Goal: Obtain resource: Obtain resource

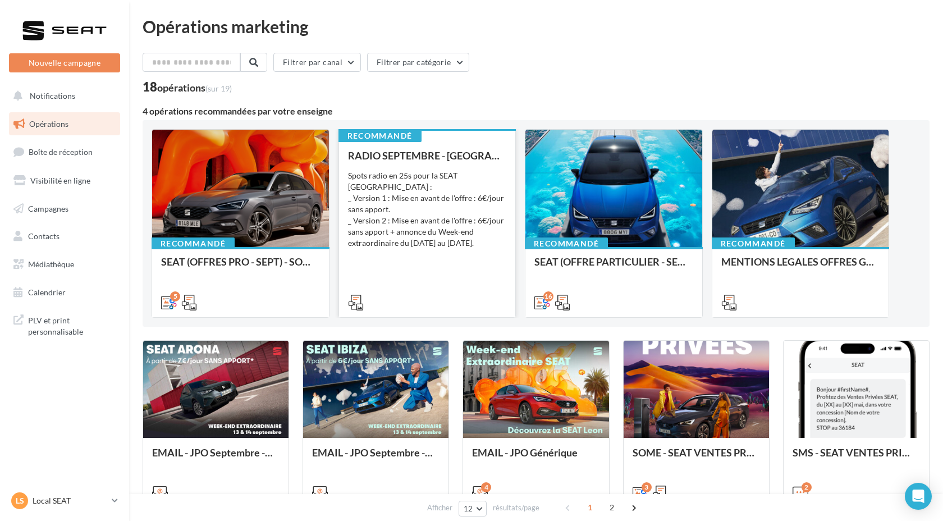
click at [418, 225] on div "Spots radio en 25s pour la SEAT Ibiza : _ Version 1 : Mise en avant de l'offre …" at bounding box center [427, 209] width 159 height 79
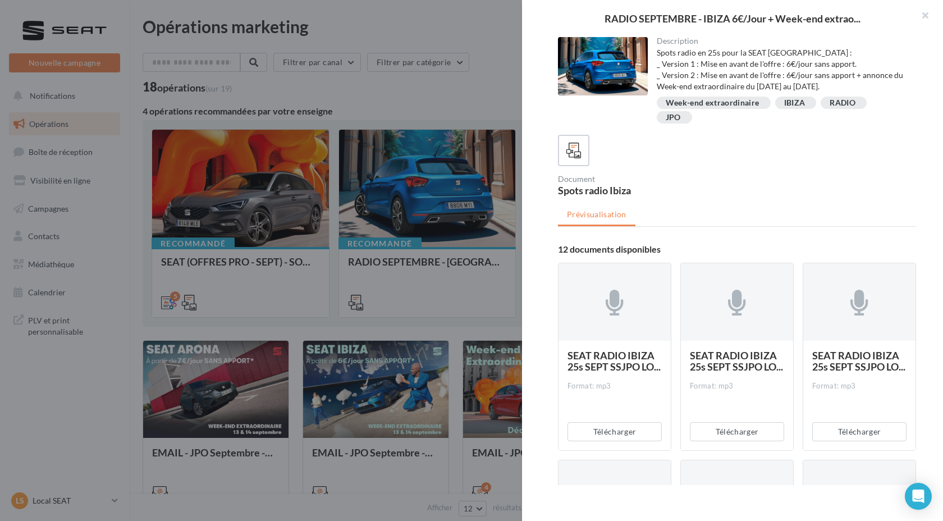
click at [659, 51] on div "Spots radio en 25s pour la SEAT Ibiza : _ Version 1 : Mise en avant de l'offre …" at bounding box center [782, 69] width 251 height 45
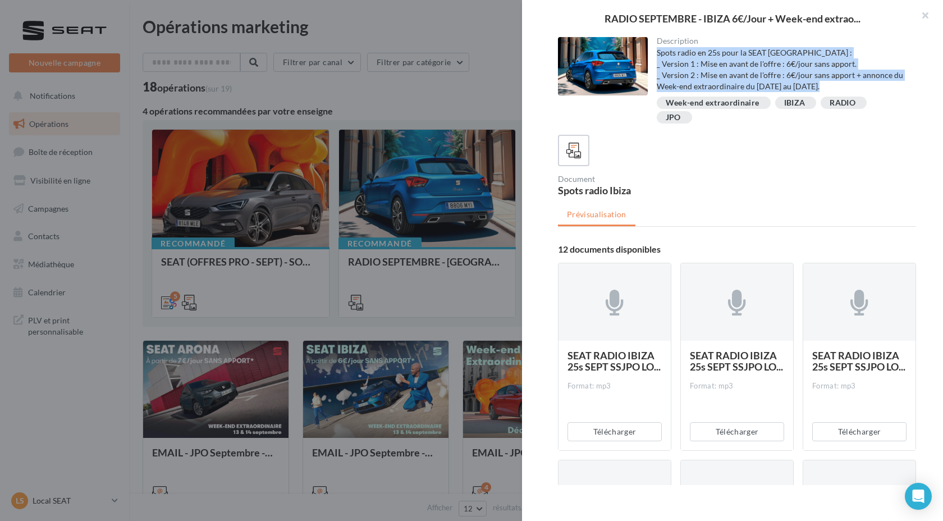
drag, startPoint x: 659, startPoint y: 51, endPoint x: 830, endPoint y: 86, distance: 173.7
click at [830, 86] on div "Spots radio en 25s pour la SEAT Ibiza : _ Version 1 : Mise en avant de l'offre …" at bounding box center [782, 69] width 251 height 45
copy div "Spots radio en 25s pour la SEAT Ibiza : _ Version 1 : Mise en avant de l'offre …"
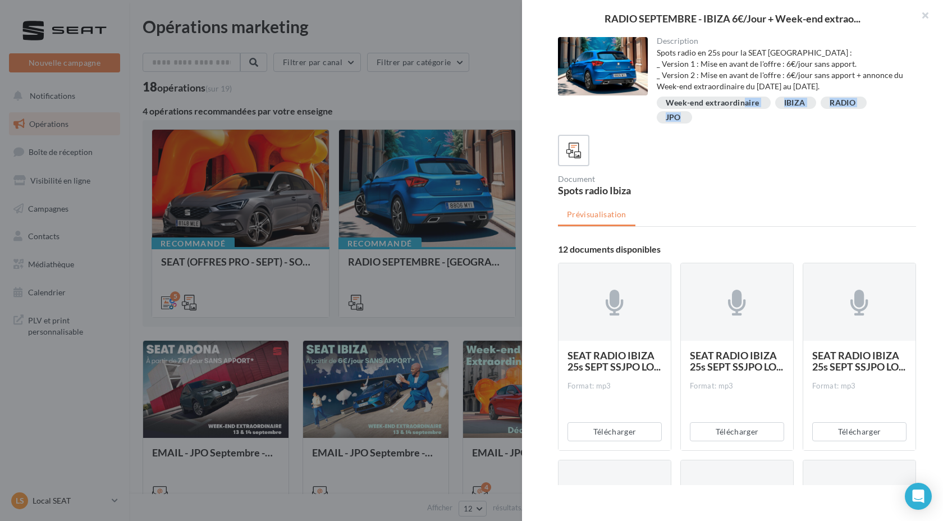
drag, startPoint x: 786, startPoint y: 144, endPoint x: 655, endPoint y: 99, distance: 138.1
click at [655, 99] on div "Description Spots radio en 25s pour la SEAT Ibiza : _ Version 1 : Mise en avant…" at bounding box center [737, 261] width 430 height 448
copy div "Week-end extraordinaire IBIZA RADIO JPO"
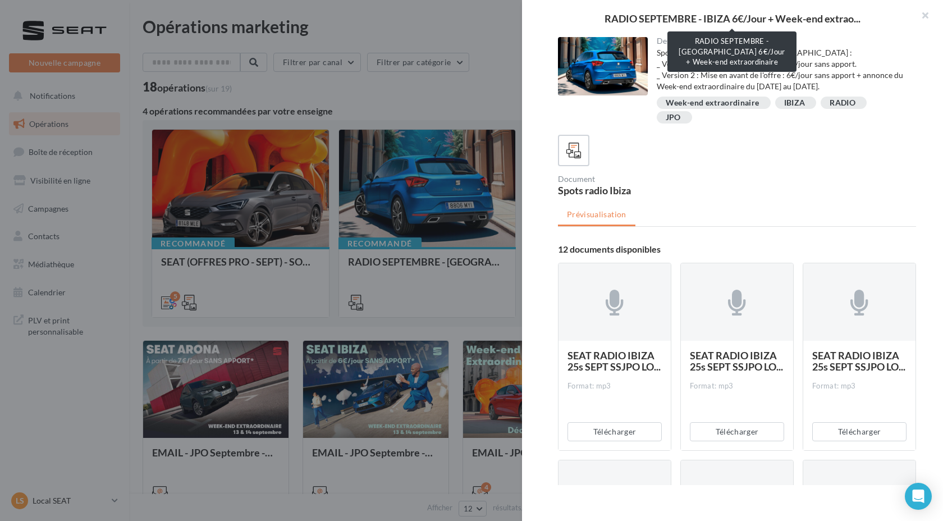
click at [604, 19] on span "RADIO SEPTEMBRE - IBIZA 6€/Jour + Week-end extrao..." at bounding box center [732, 18] width 256 height 10
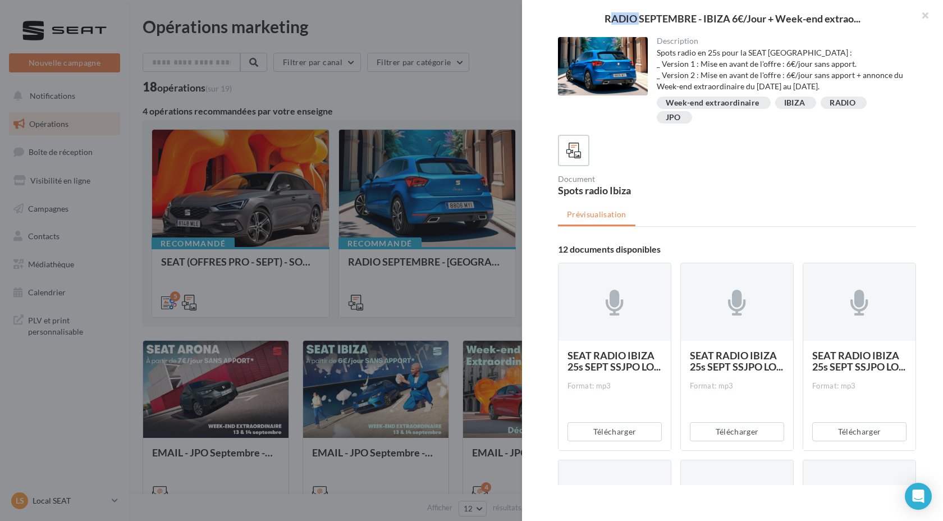
click at [604, 19] on span "RADIO SEPTEMBRE - IBIZA 6€/Jour + Week-end extrao..." at bounding box center [732, 18] width 256 height 10
copy div "RADIO SEPTEMBRE - IBIZA 6€/Jour + Week-end extrao..."
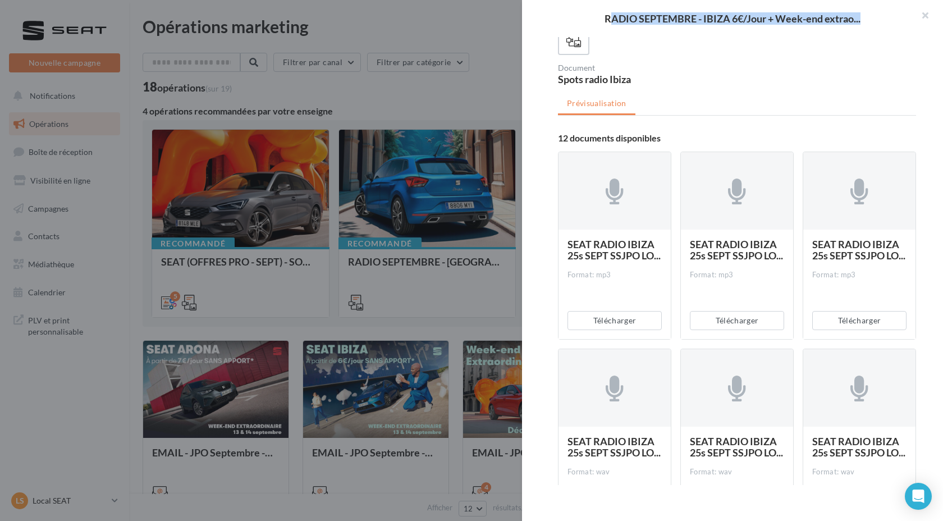
scroll to position [113, 0]
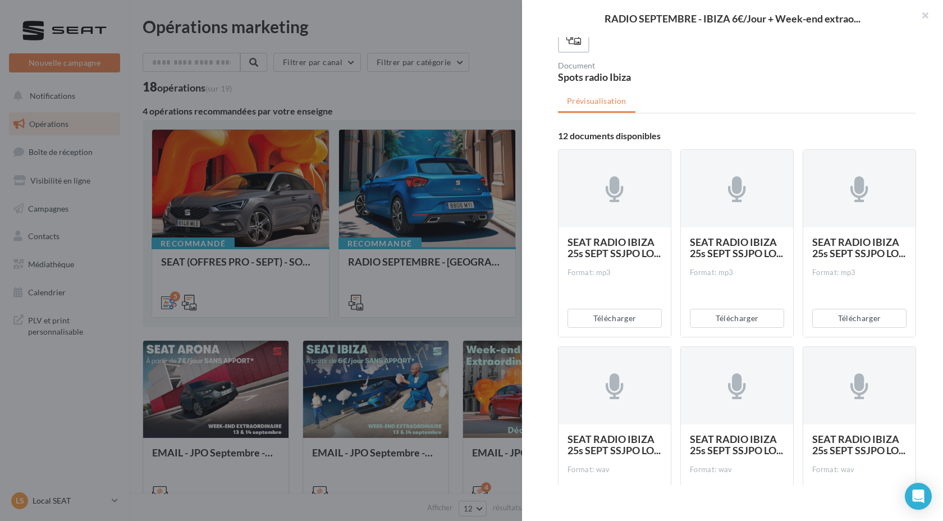
click at [564, 79] on div "Spots radio Ibiza" at bounding box center [645, 77] width 175 height 10
copy div "Spots radio Ibiza"
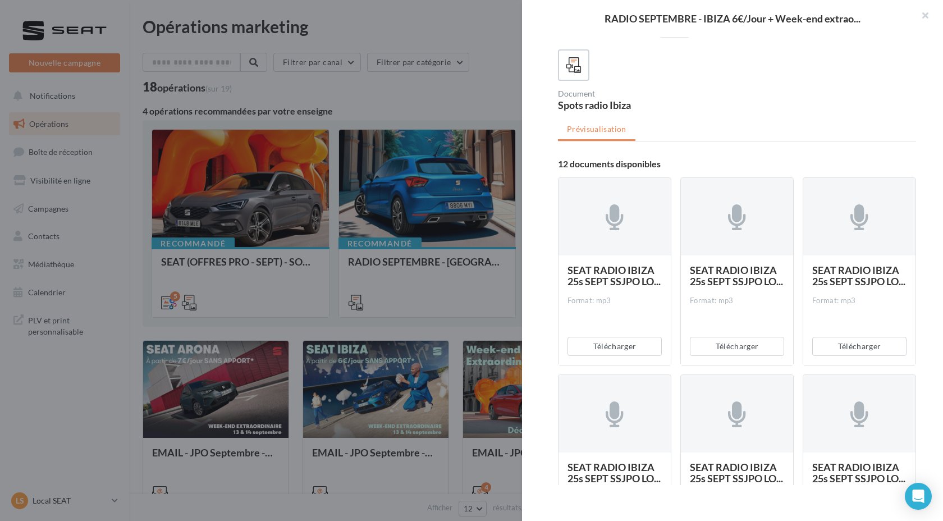
scroll to position [0, 0]
